Goal: Information Seeking & Learning: Compare options

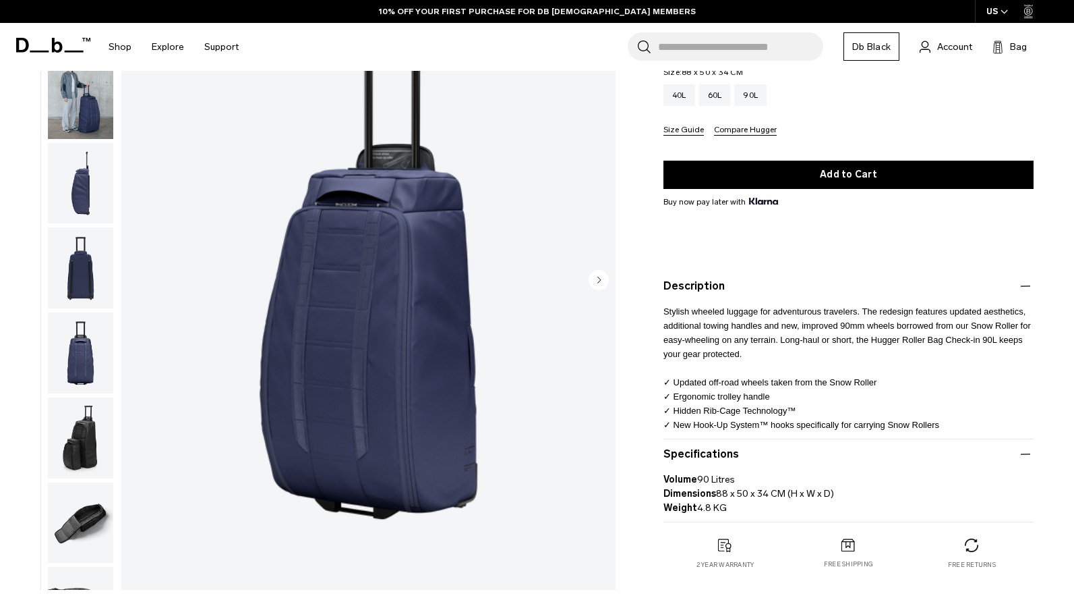
scroll to position [231, 0]
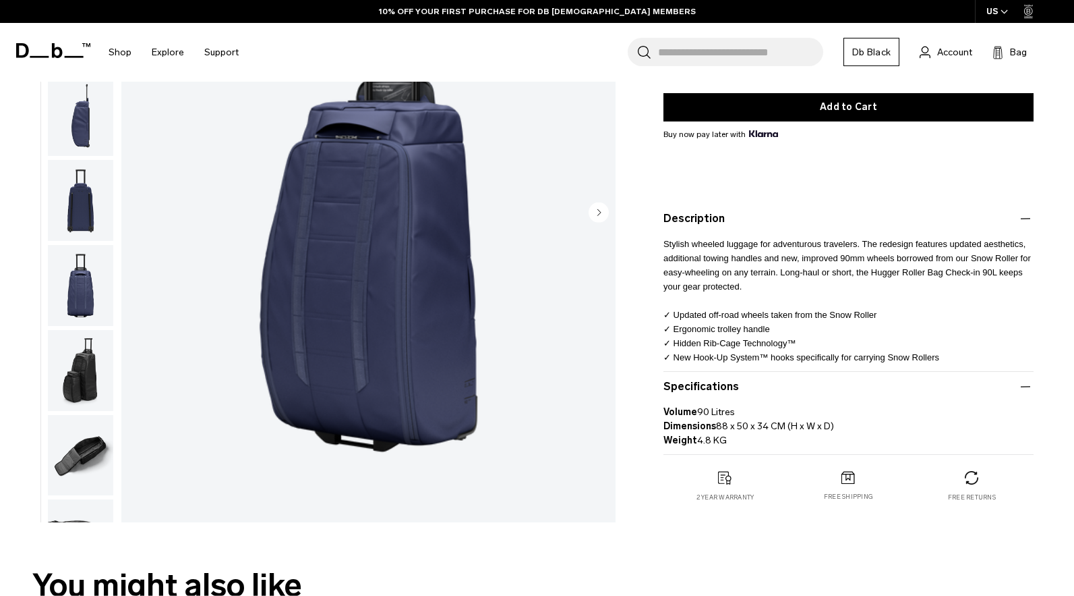
click at [84, 276] on img "button" at bounding box center [80, 285] width 65 height 81
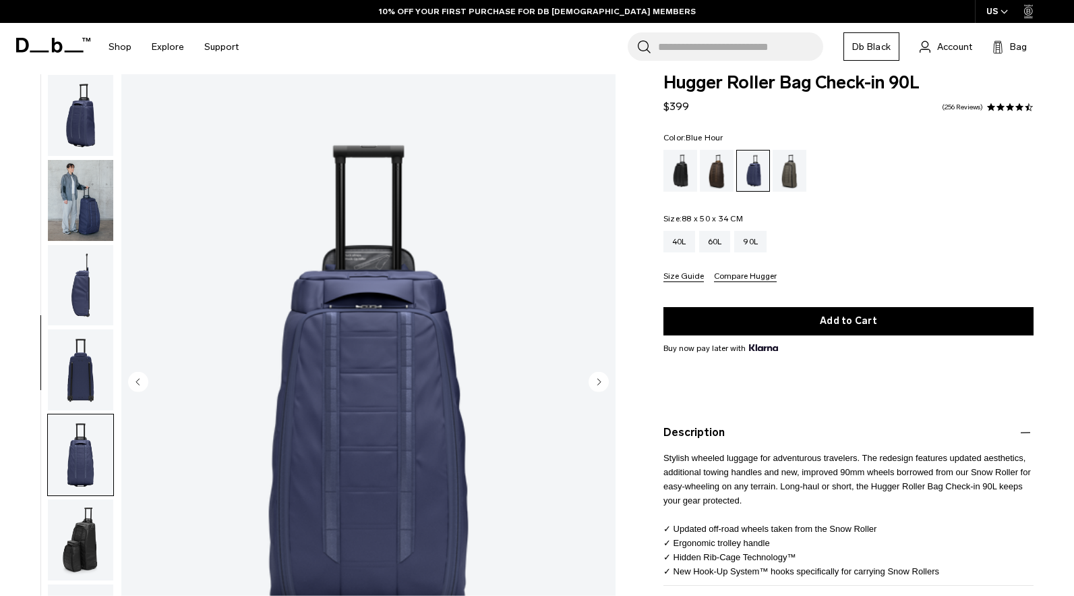
scroll to position [16, 0]
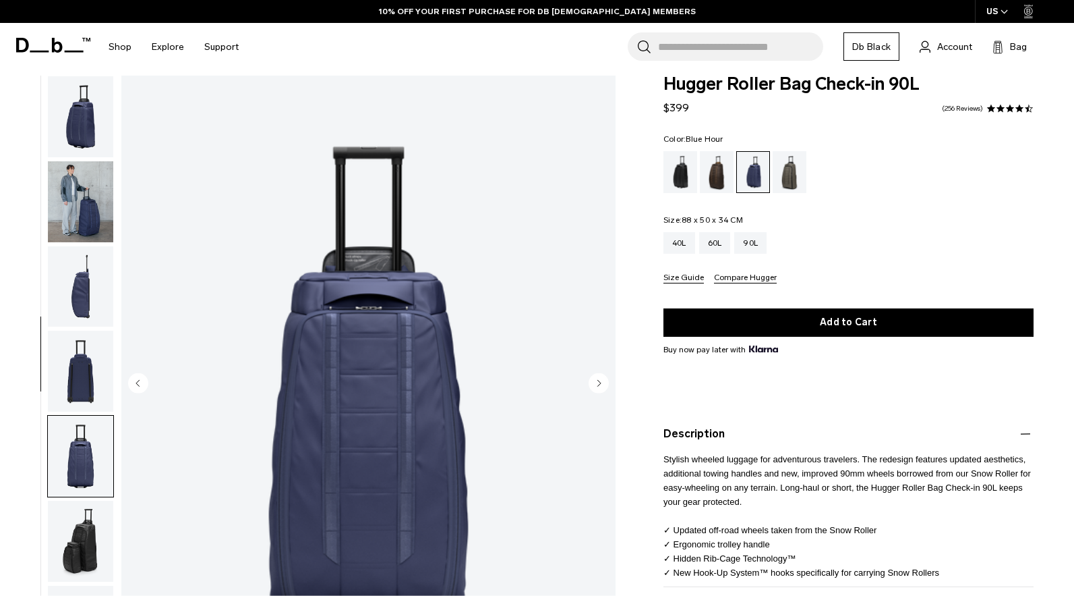
click at [59, 200] on img "button" at bounding box center [80, 201] width 65 height 81
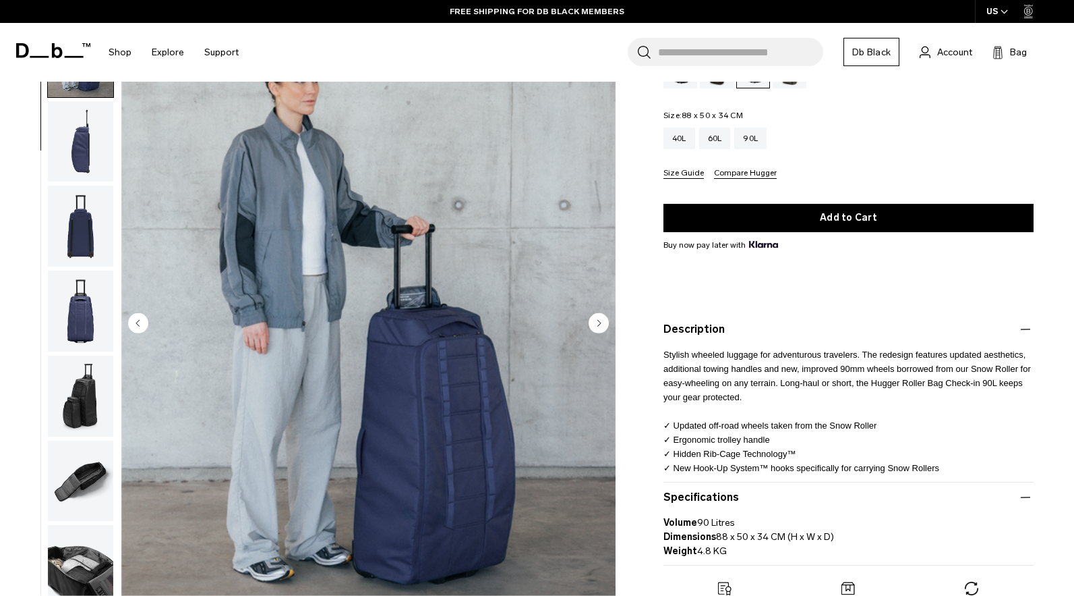
scroll to position [123, 0]
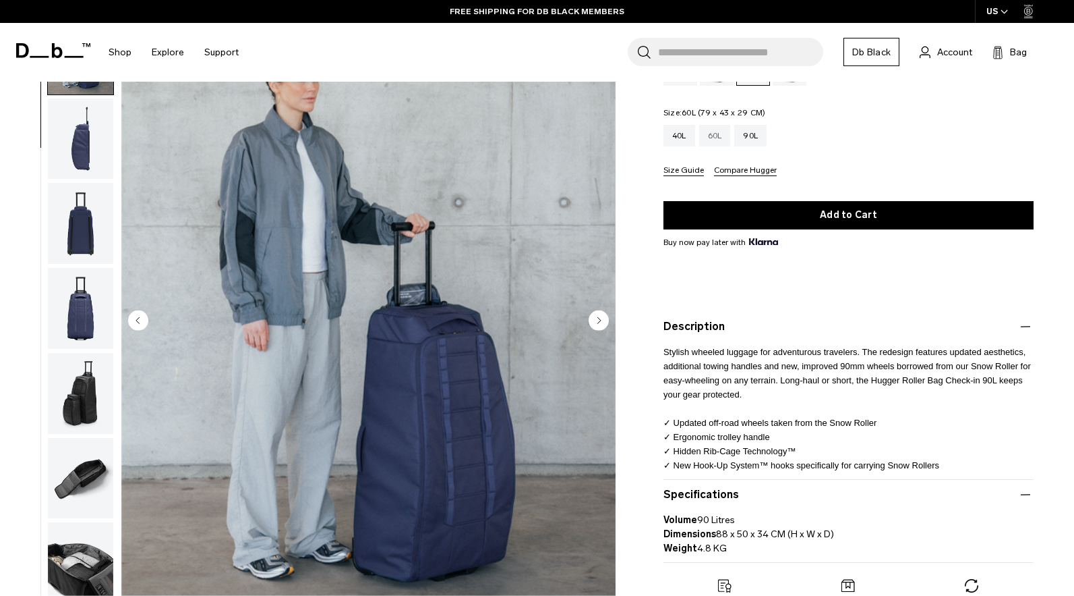
click at [720, 136] on div "60L" at bounding box center [715, 136] width 32 height 22
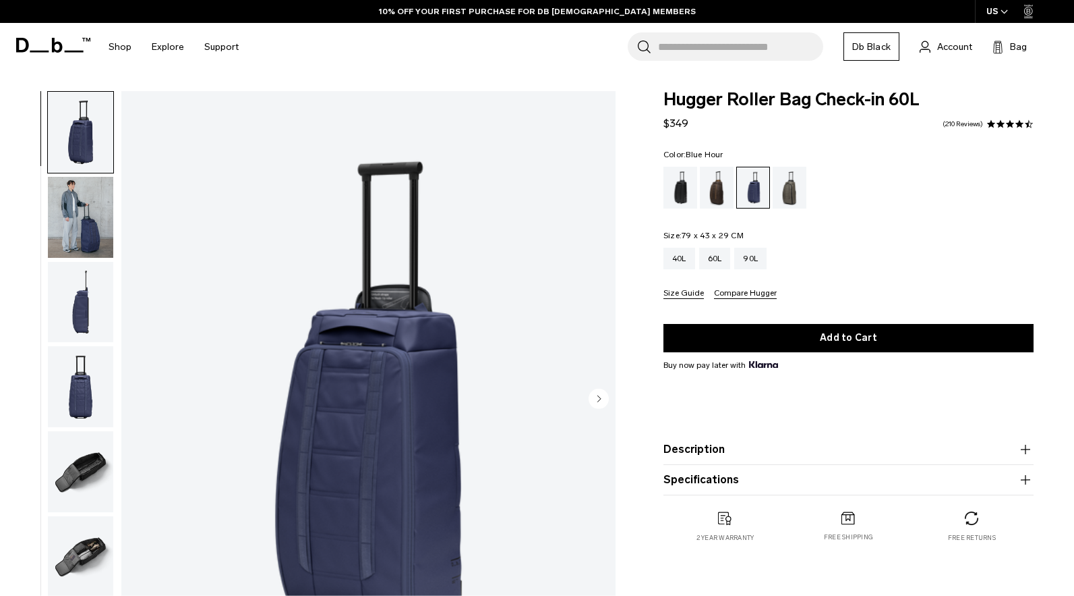
click at [84, 304] on img "button" at bounding box center [80, 302] width 65 height 81
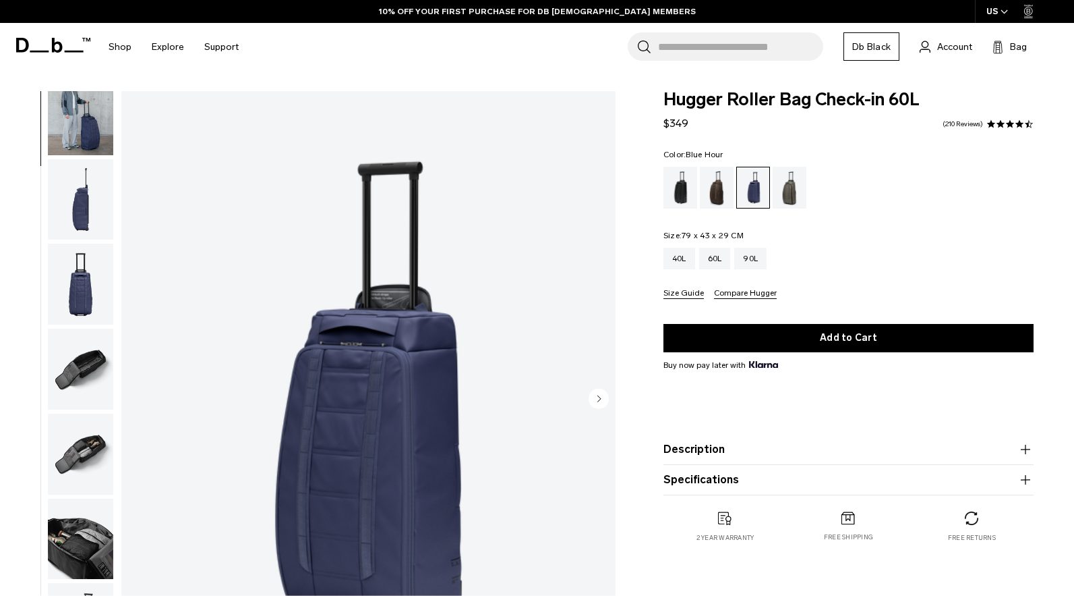
scroll to position [161, 0]
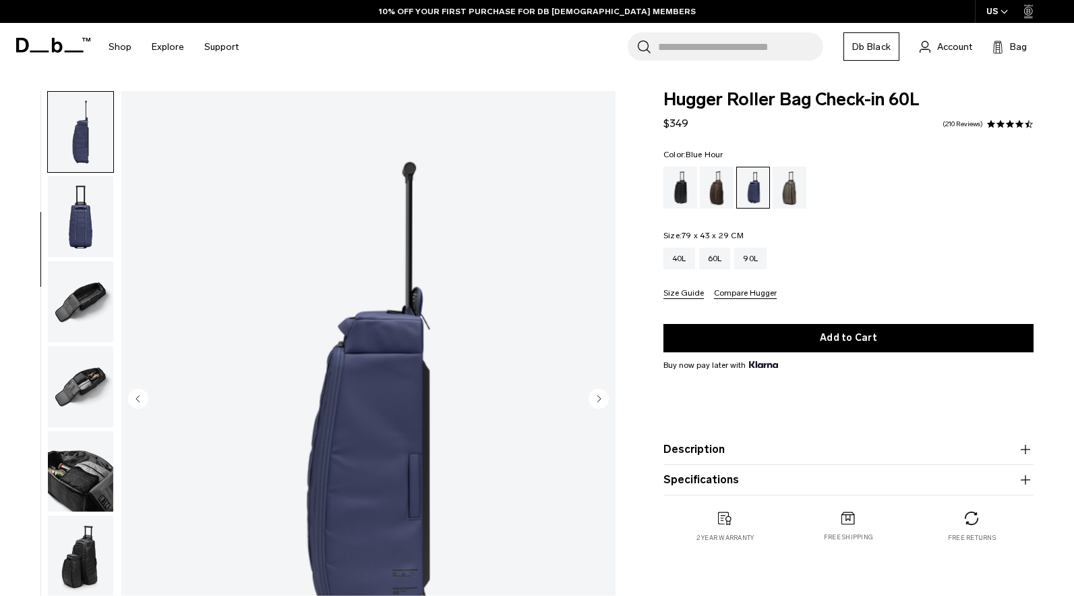
click at [86, 321] on img "button" at bounding box center [80, 301] width 65 height 81
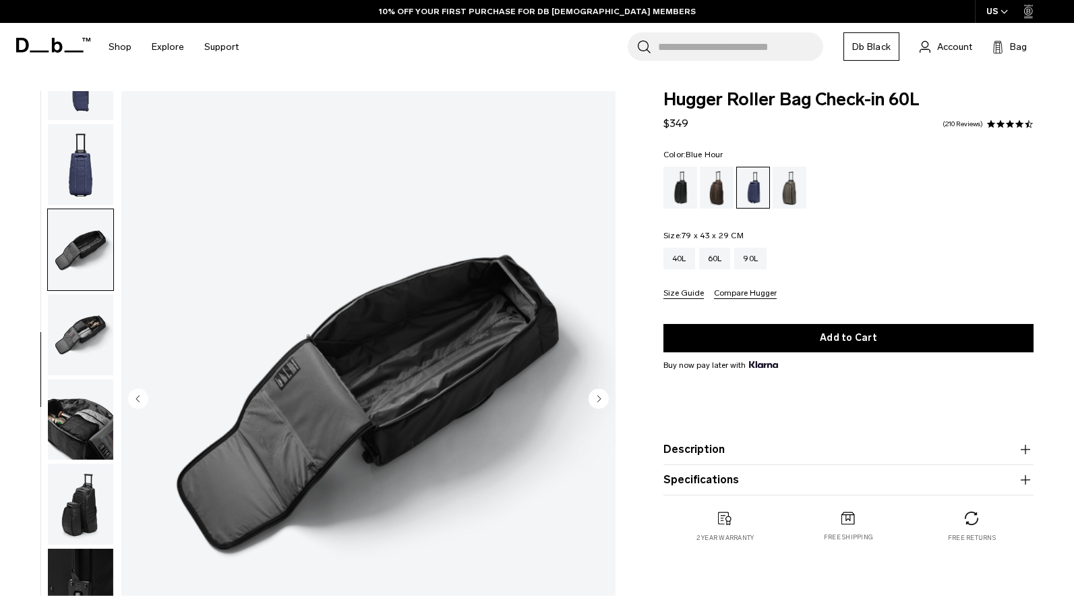
scroll to position [229, 0]
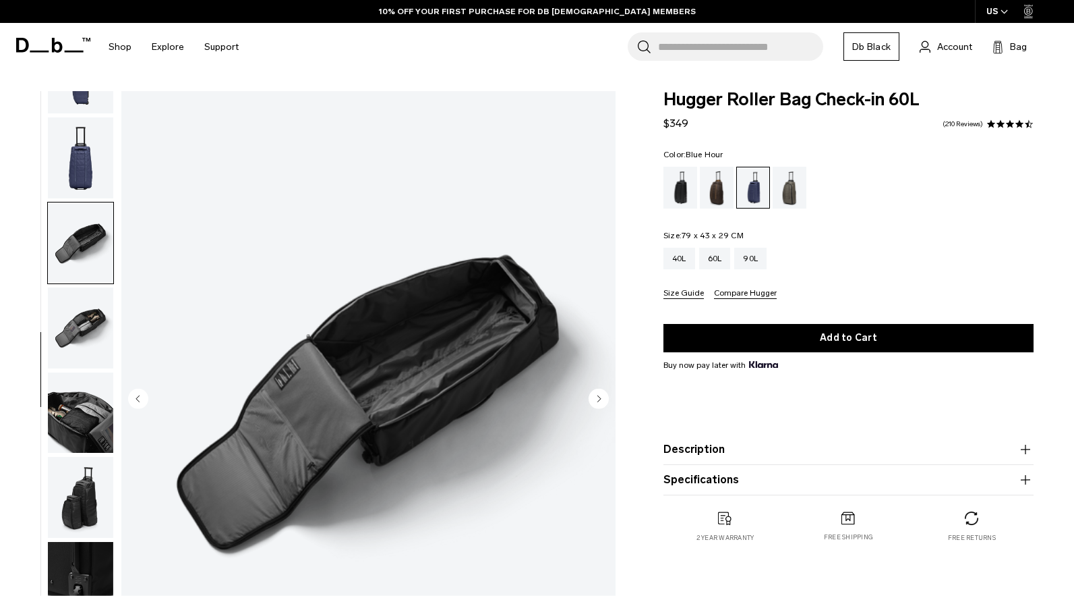
click at [87, 322] on img "button" at bounding box center [80, 327] width 65 height 81
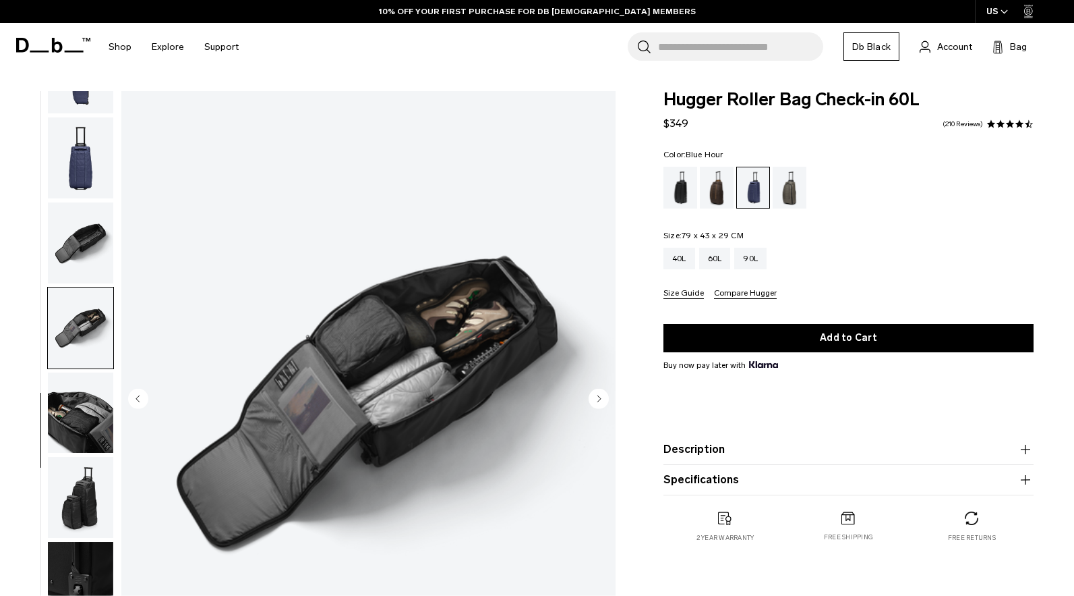
click at [92, 422] on img "button" at bounding box center [80, 412] width 65 height 81
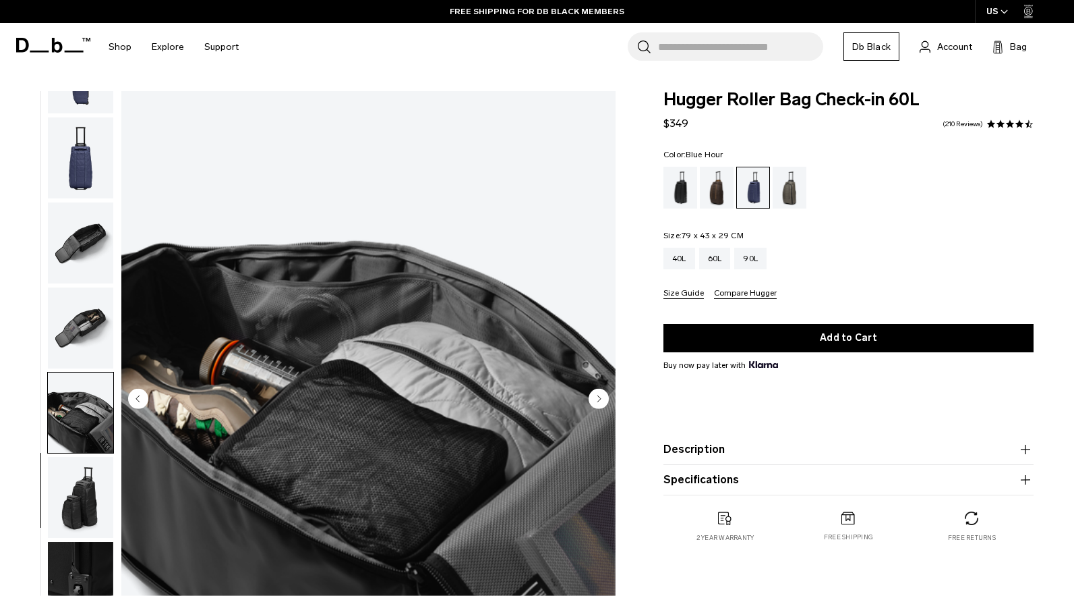
scroll to position [0, 0]
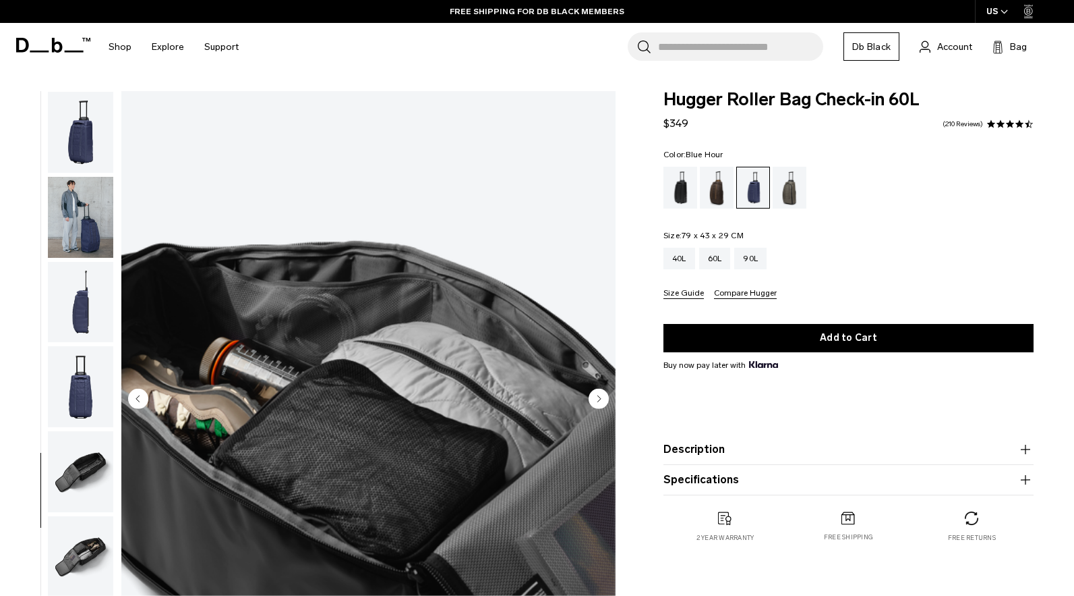
click at [68, 147] on img "button" at bounding box center [80, 132] width 65 height 81
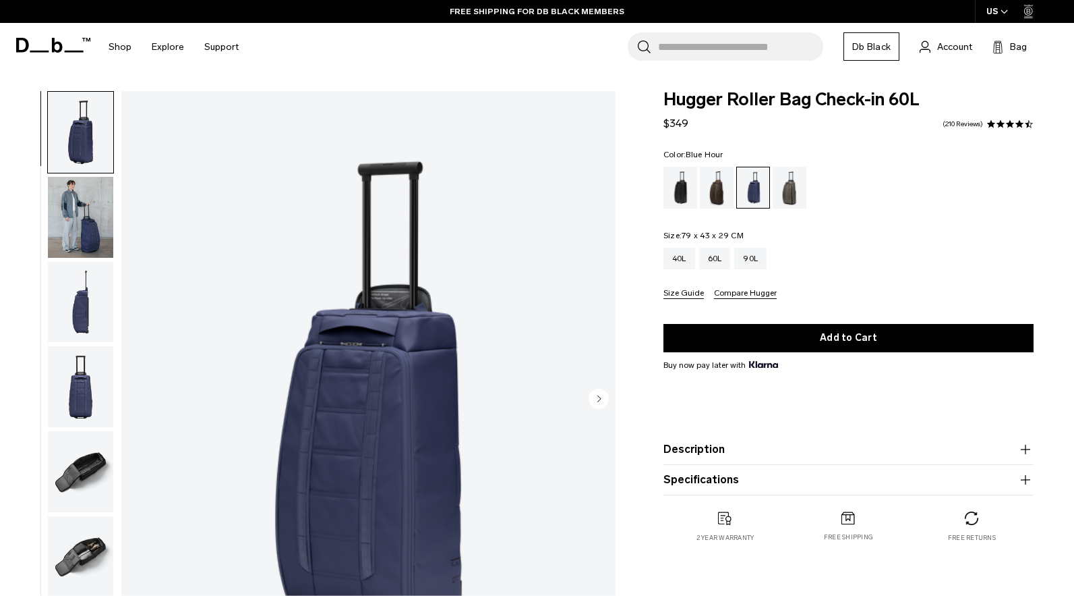
click at [71, 315] on img "button" at bounding box center [80, 302] width 65 height 81
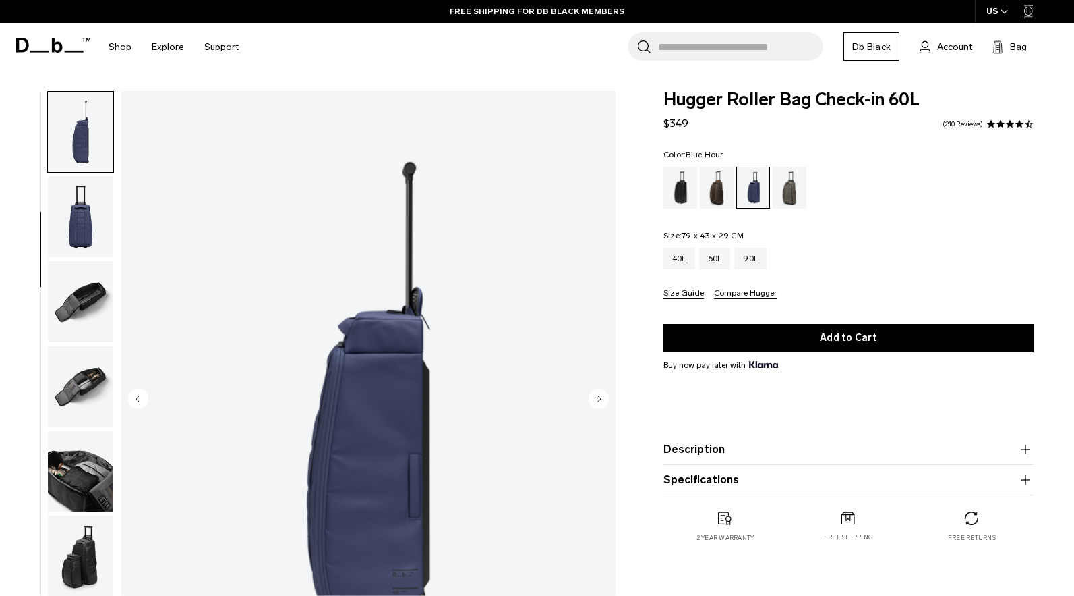
click at [96, 306] on img "button" at bounding box center [80, 301] width 65 height 81
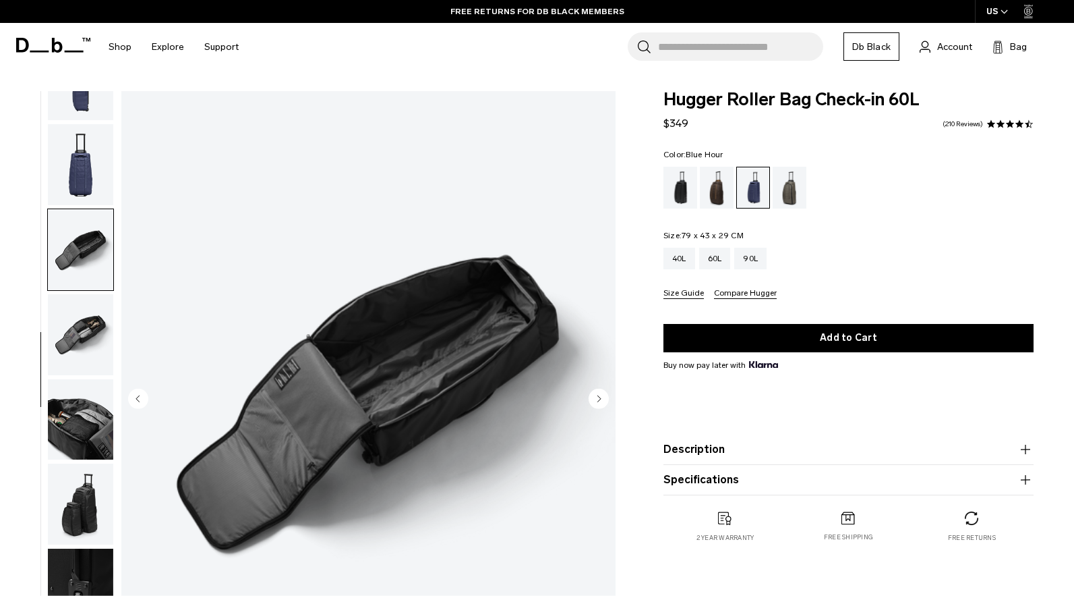
scroll to position [229, 0]
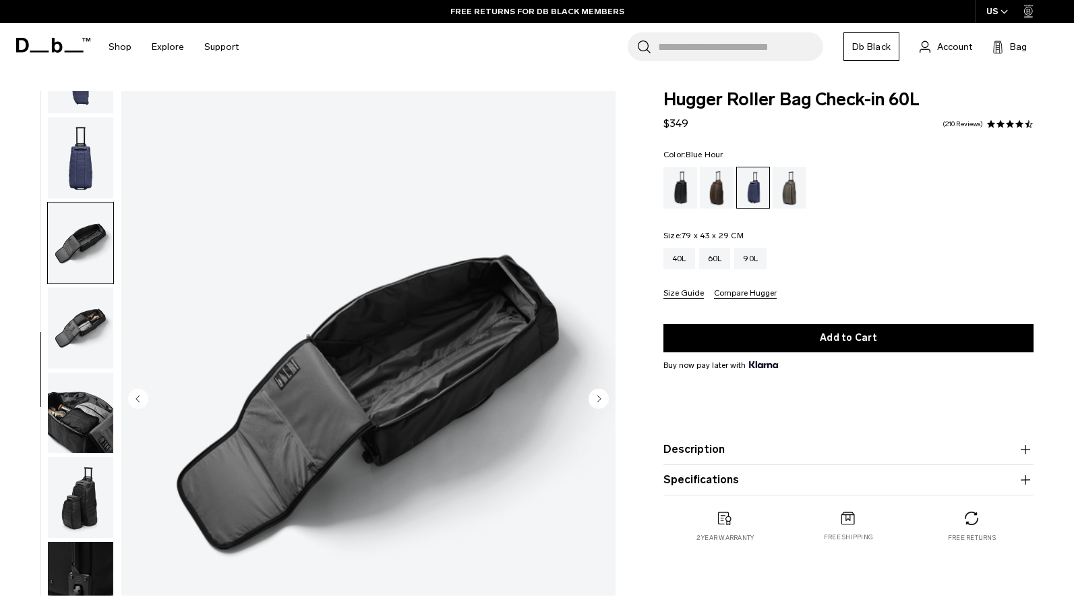
click at [89, 330] on img "button" at bounding box center [80, 327] width 65 height 81
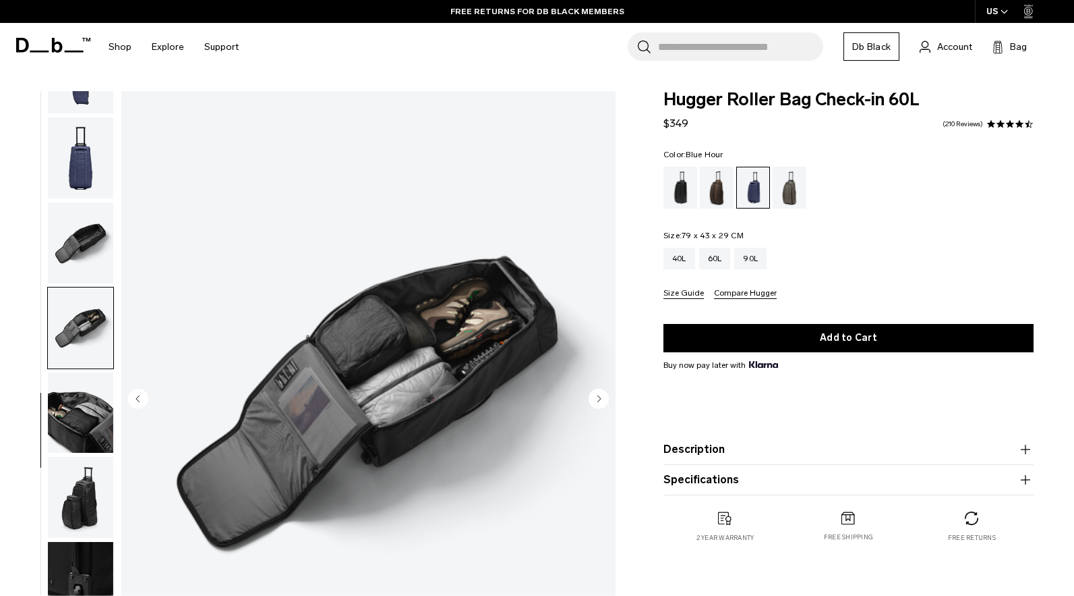
click at [84, 384] on img "button" at bounding box center [80, 412] width 65 height 81
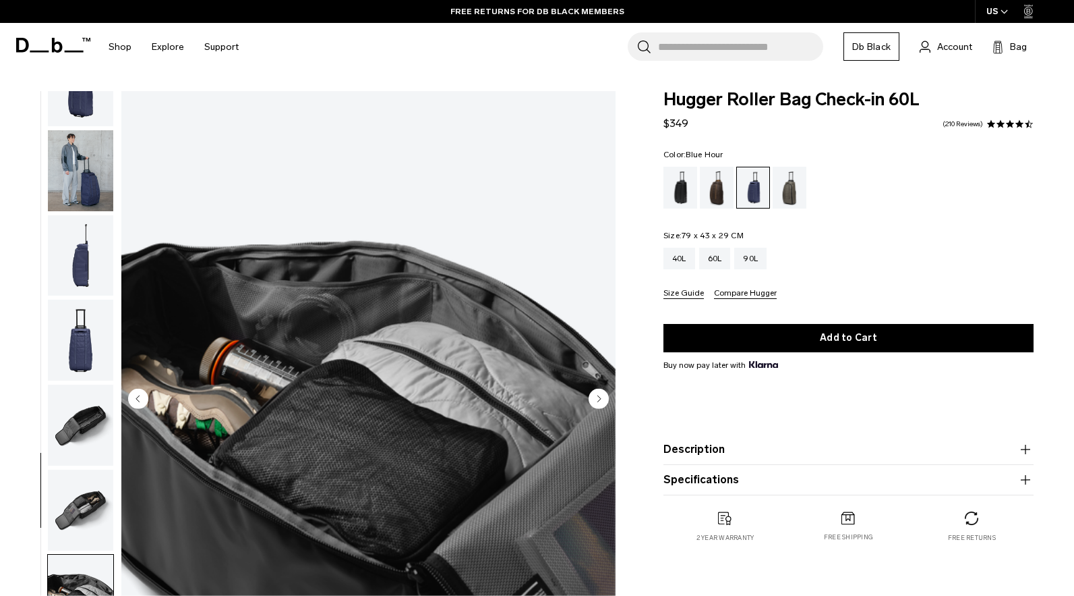
scroll to position [0, 0]
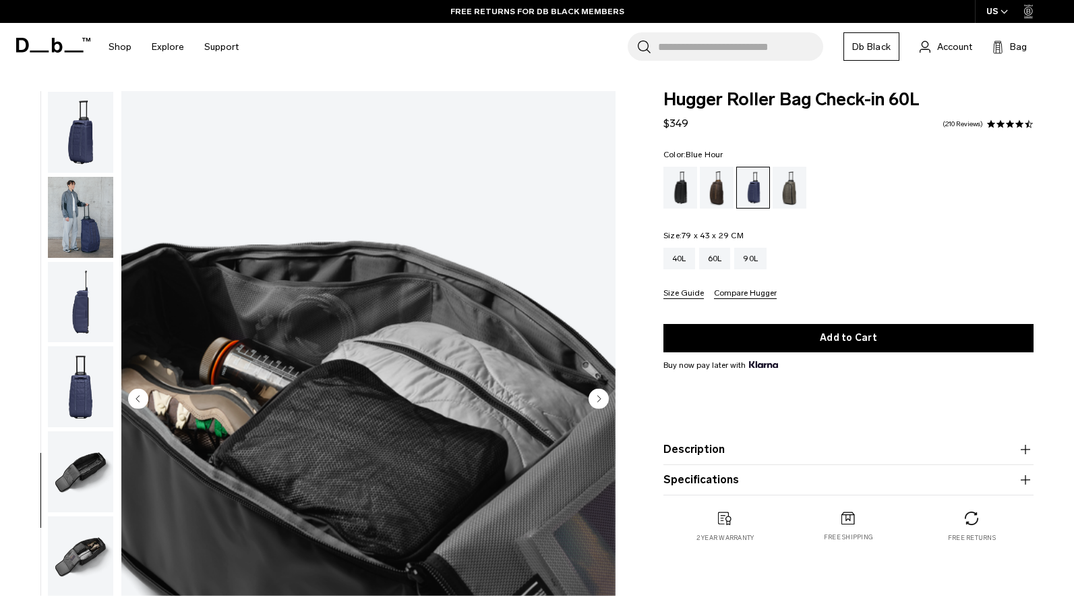
click at [104, 119] on img "button" at bounding box center [80, 132] width 65 height 81
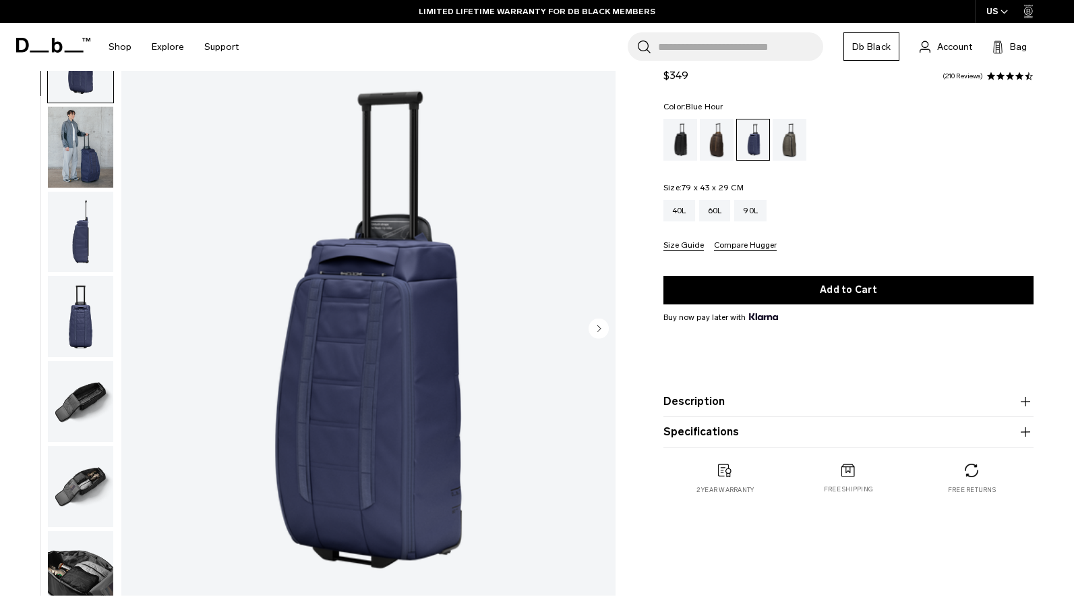
scroll to position [71, 0]
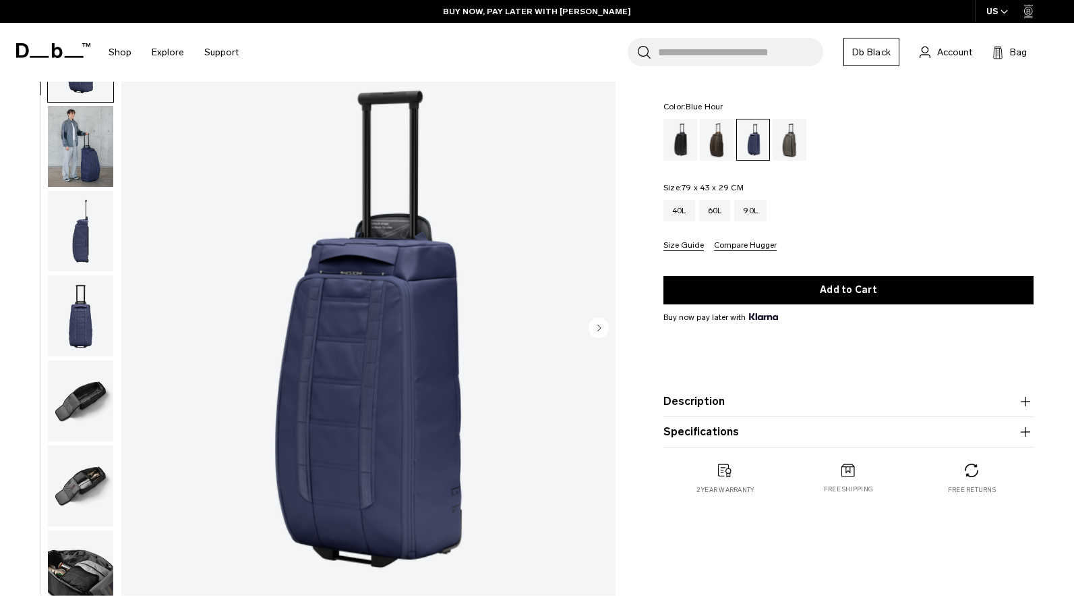
click at [819, 401] on button "Description" at bounding box center [849, 401] width 370 height 16
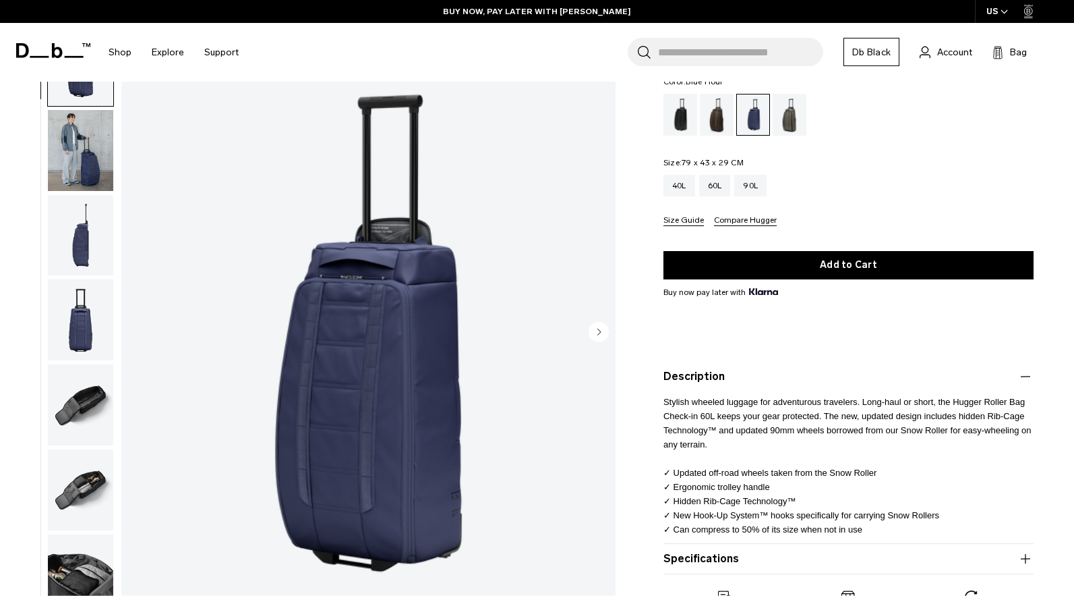
scroll to position [76, 0]
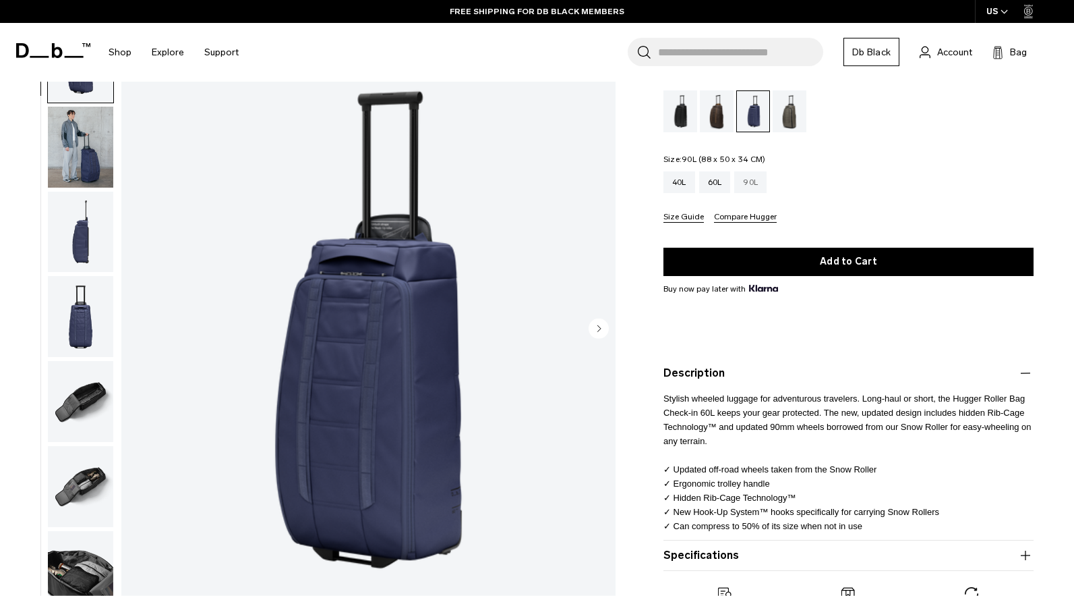
click at [759, 177] on div "90L" at bounding box center [751, 182] width 32 height 22
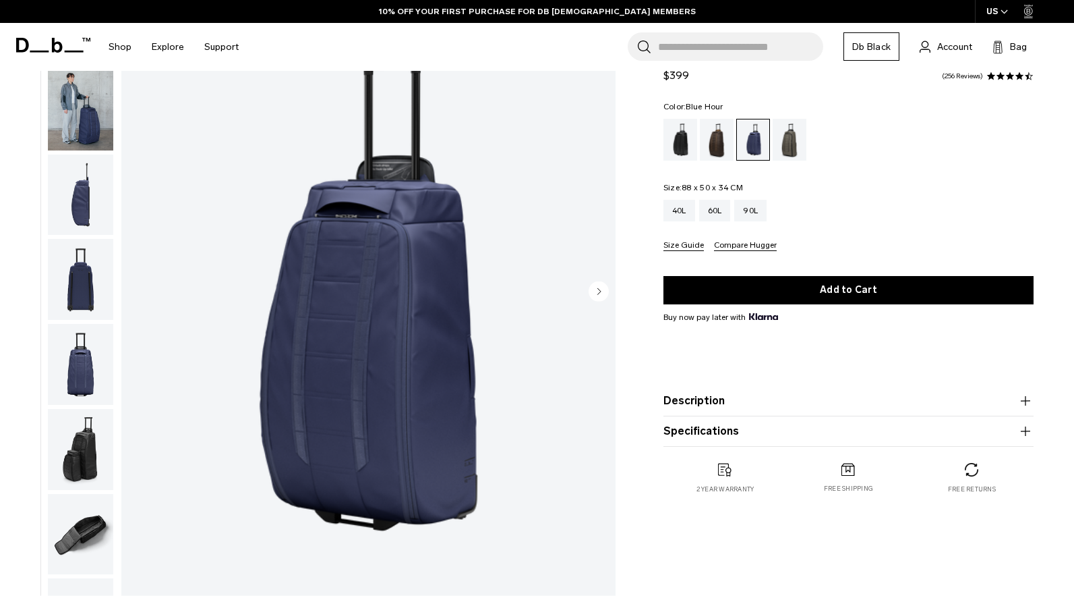
click at [765, 428] on div "Description Stylish wheeled luggage for adventurous travelers. The redesign fea…" at bounding box center [849, 416] width 370 height 61
click at [770, 409] on button "Description" at bounding box center [849, 401] width 370 height 16
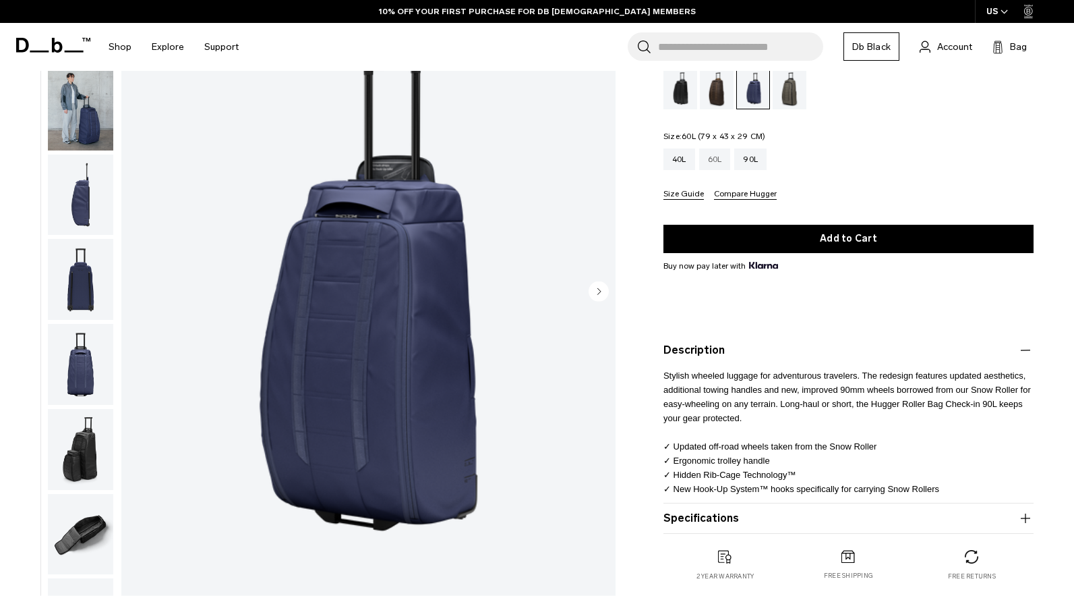
click at [706, 164] on div "60L" at bounding box center [715, 159] width 32 height 22
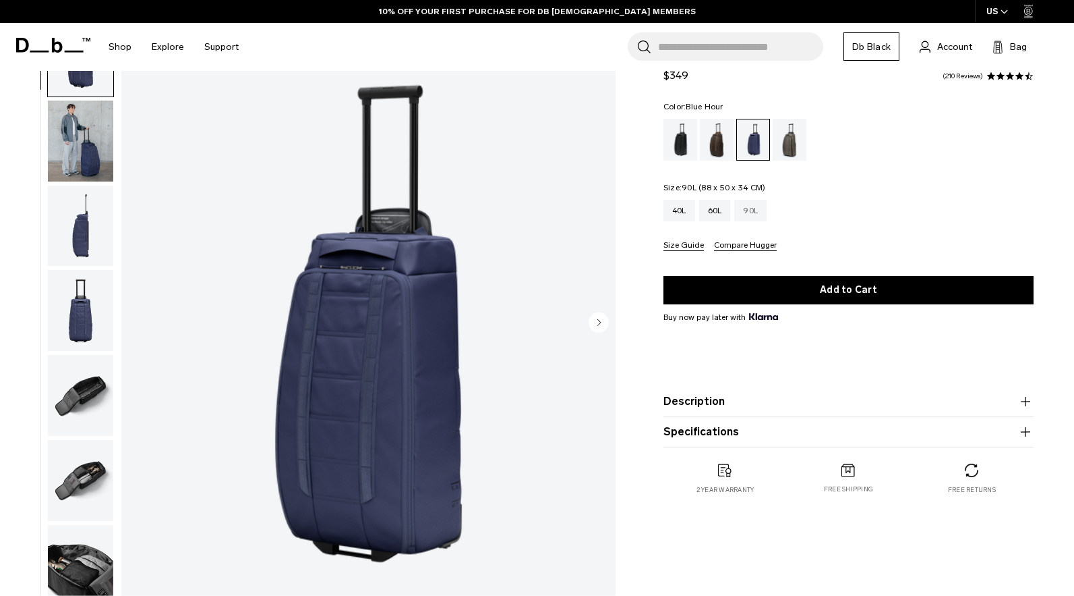
click at [764, 205] on div "90L" at bounding box center [751, 211] width 32 height 22
